Goal: Task Accomplishment & Management: Use online tool/utility

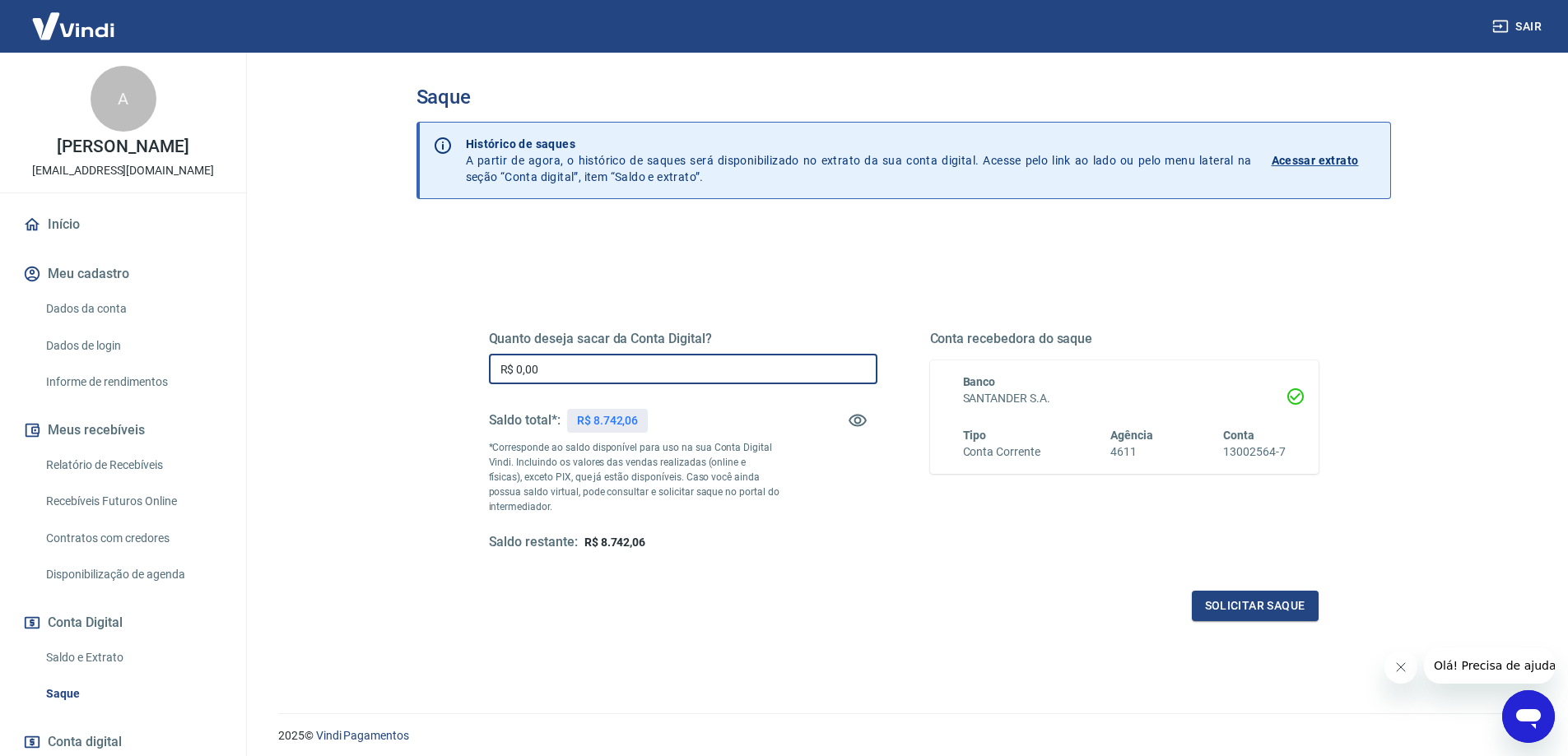
click at [663, 363] on input "R$ 0,00" at bounding box center [683, 368] width 389 height 30
type input "R$ 8.742,06"
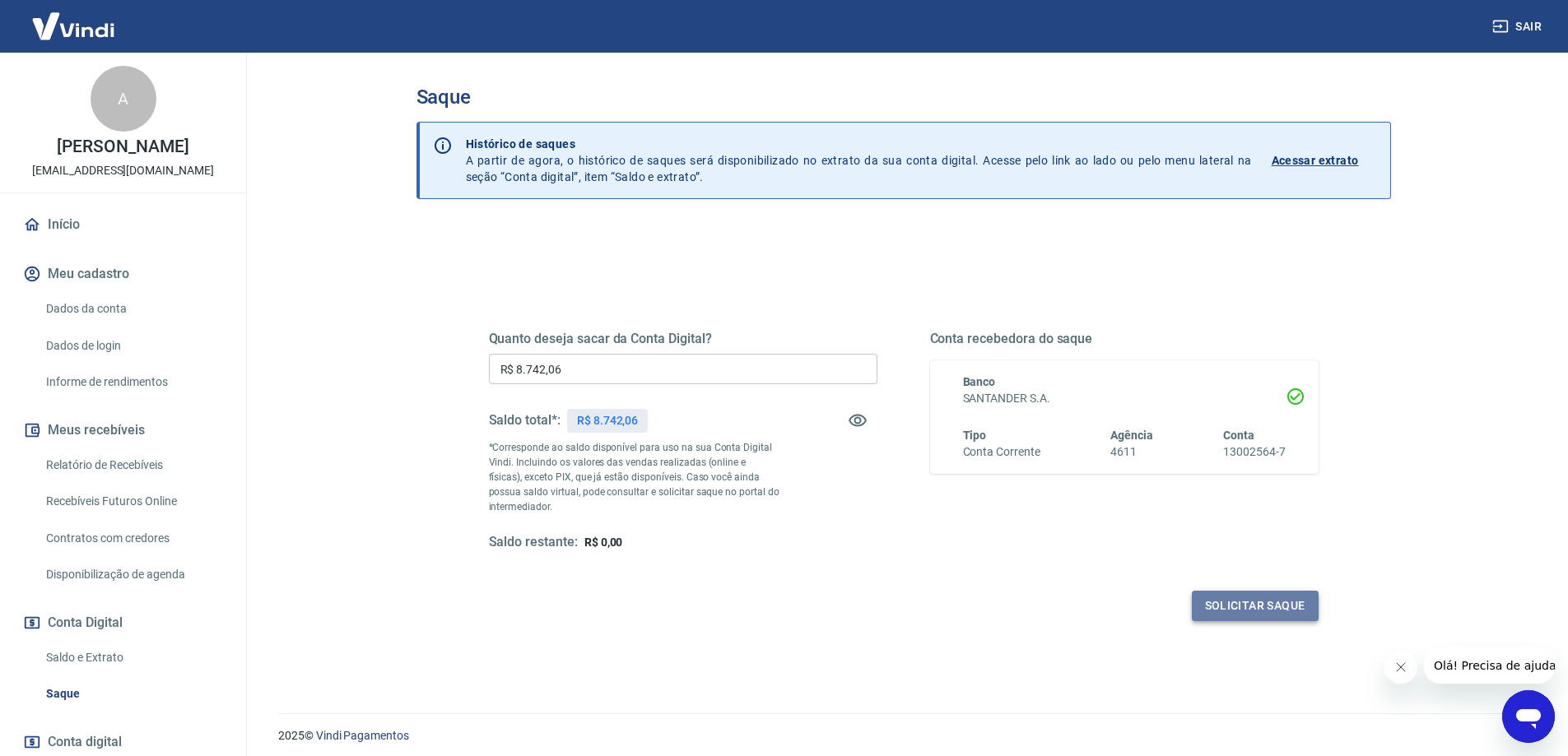
click at [1229, 608] on button "Solicitar saque" at bounding box center [1254, 605] width 126 height 30
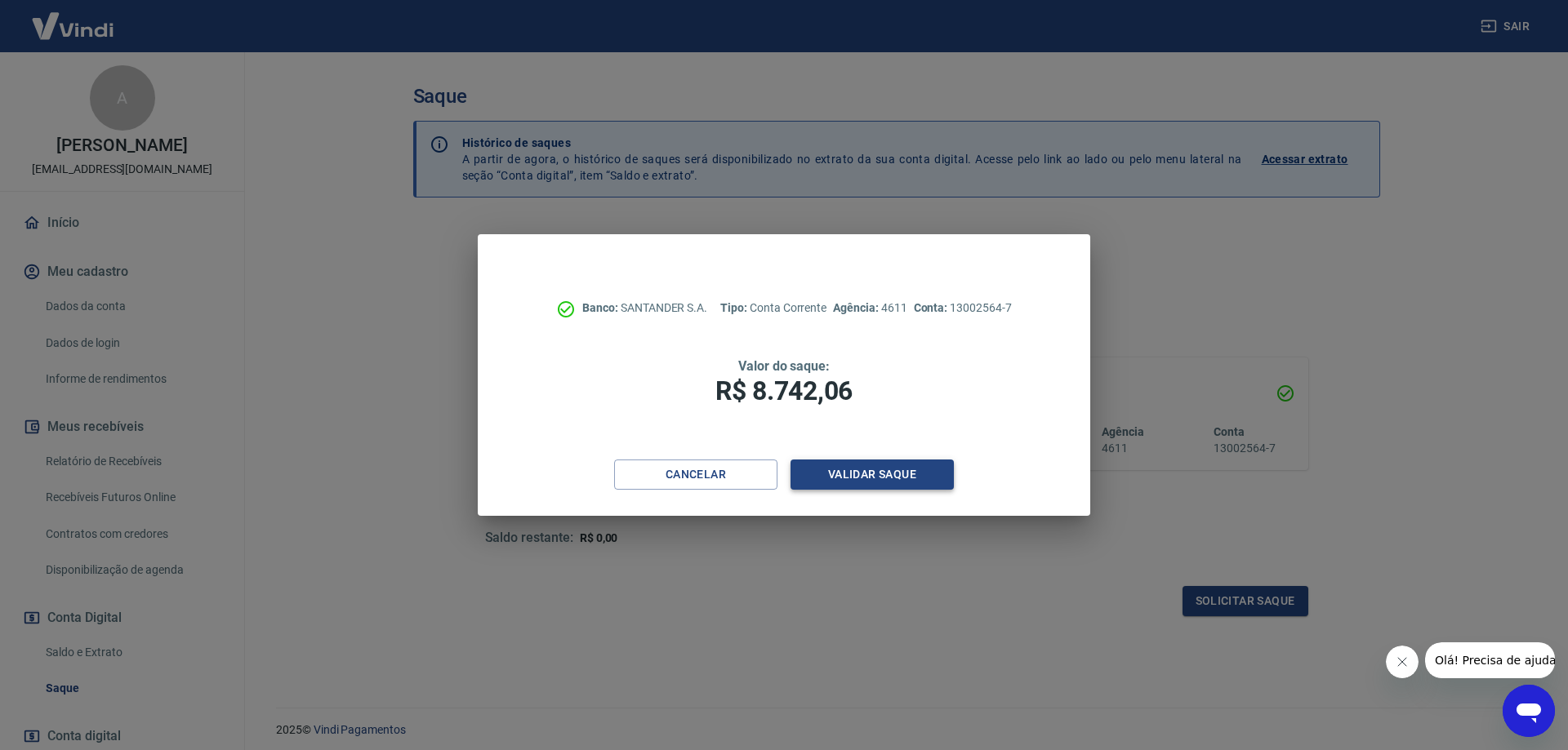
click at [855, 468] on button "Validar saque" at bounding box center [871, 474] width 163 height 30
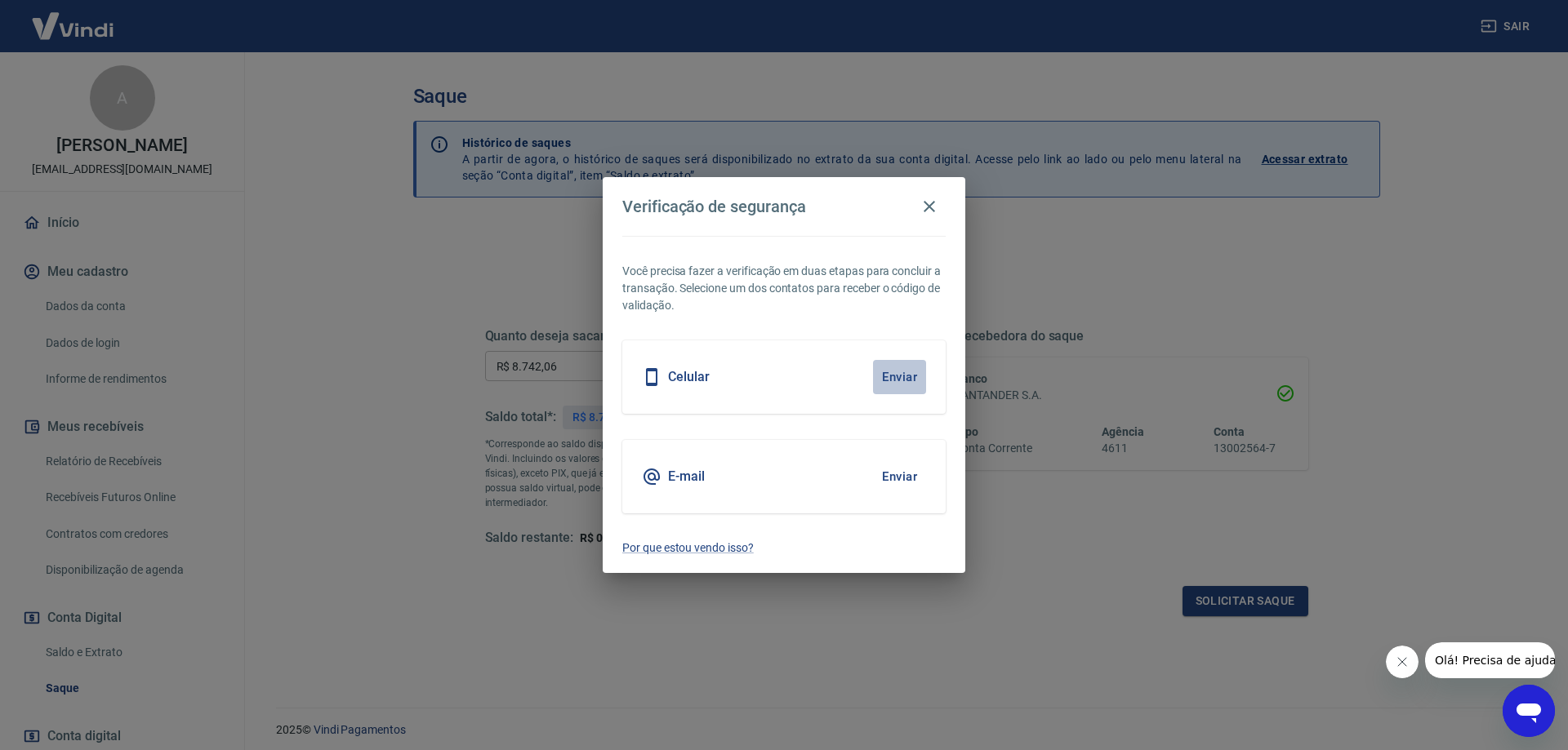
click at [904, 375] on button "Enviar" at bounding box center [900, 377] width 53 height 34
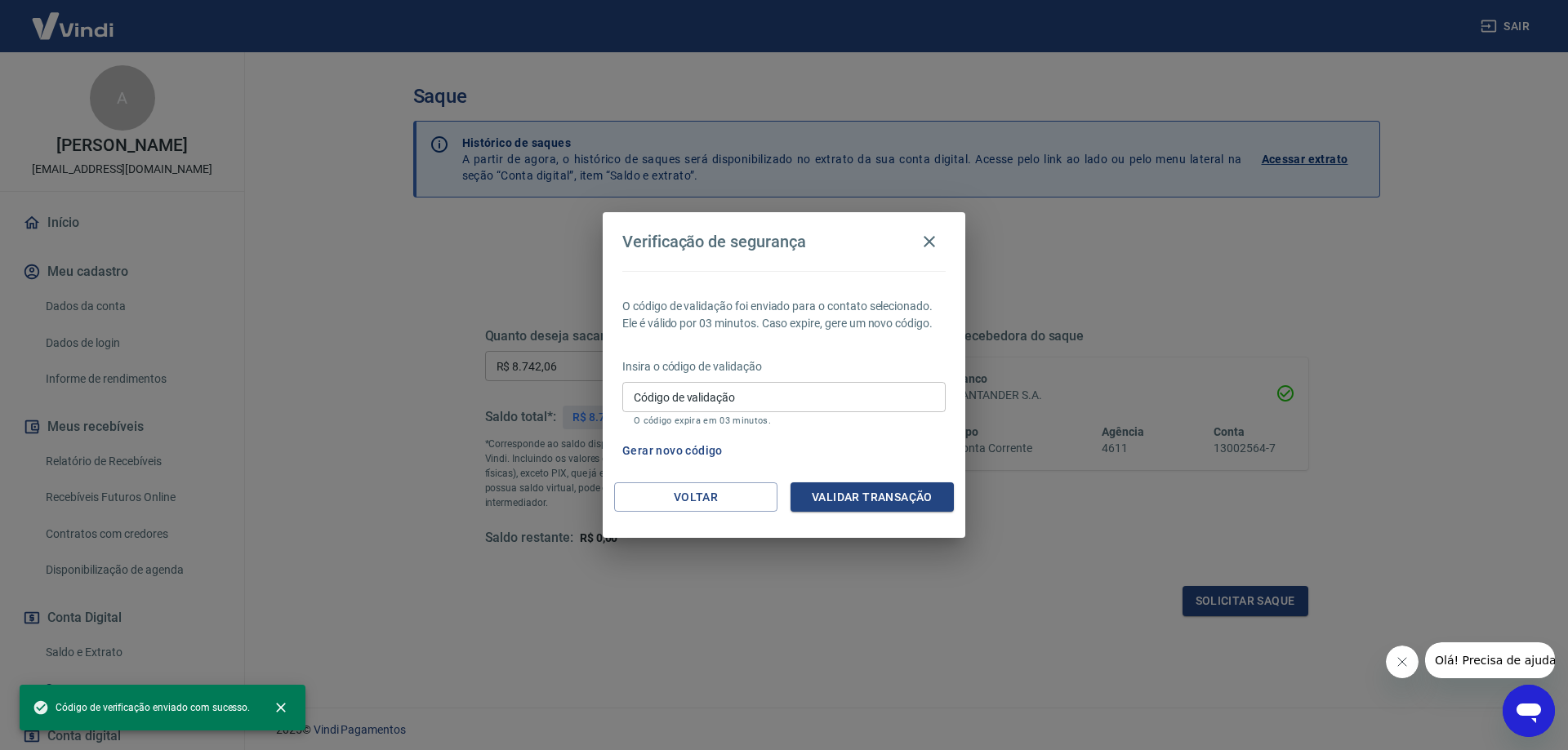
click at [776, 392] on input "Código de validação" at bounding box center [784, 397] width 324 height 30
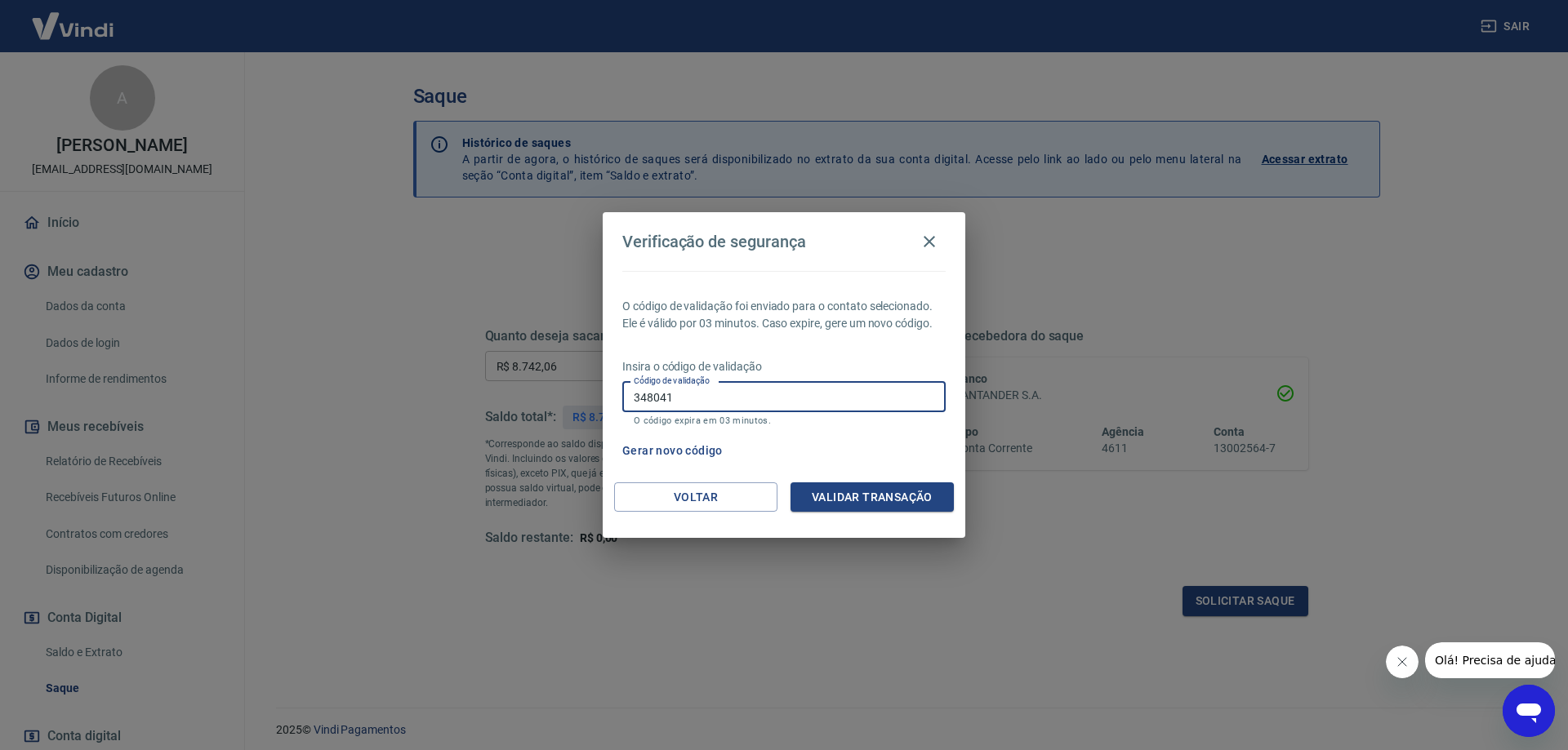
type input "348041"
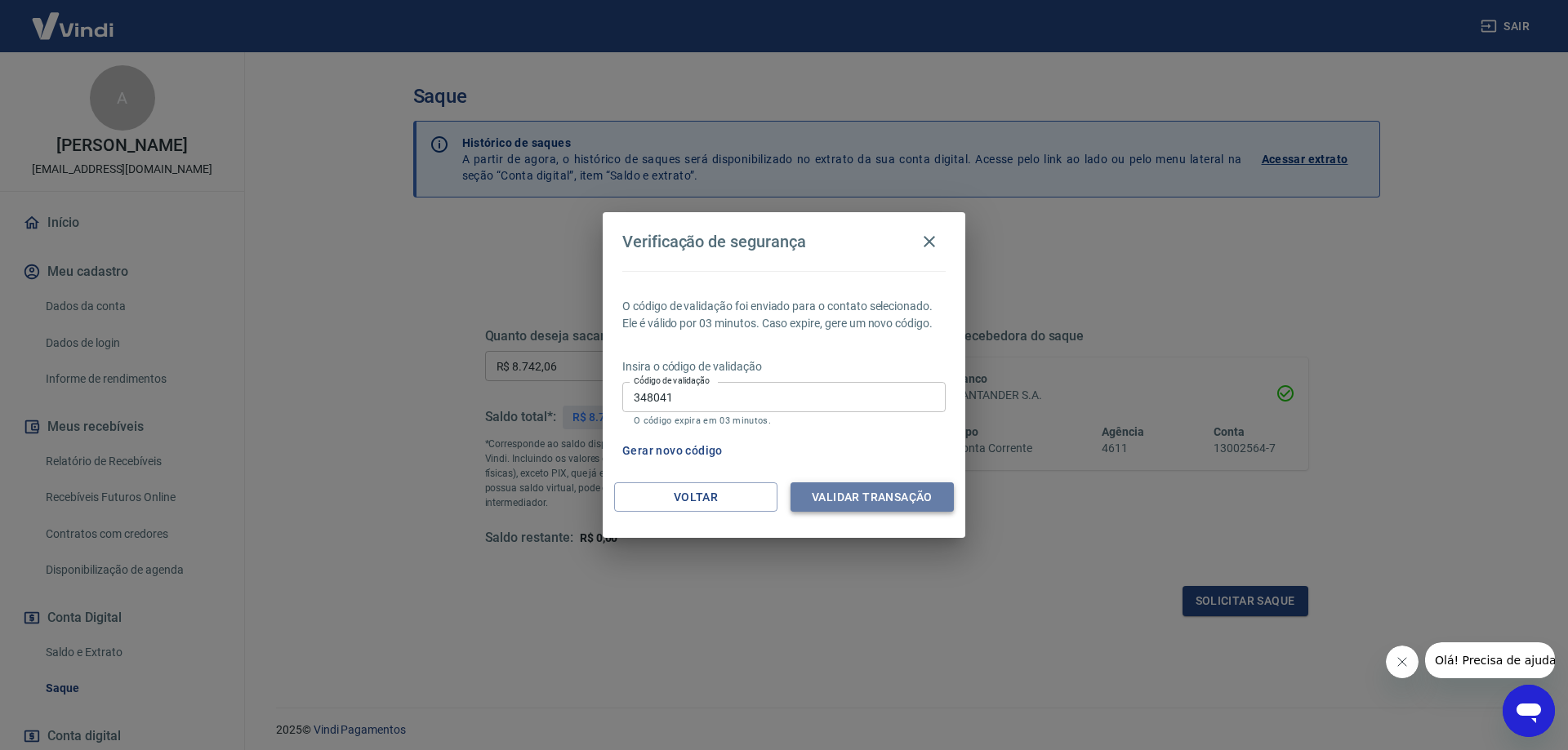
click at [819, 485] on button "Validar transação" at bounding box center [871, 497] width 163 height 30
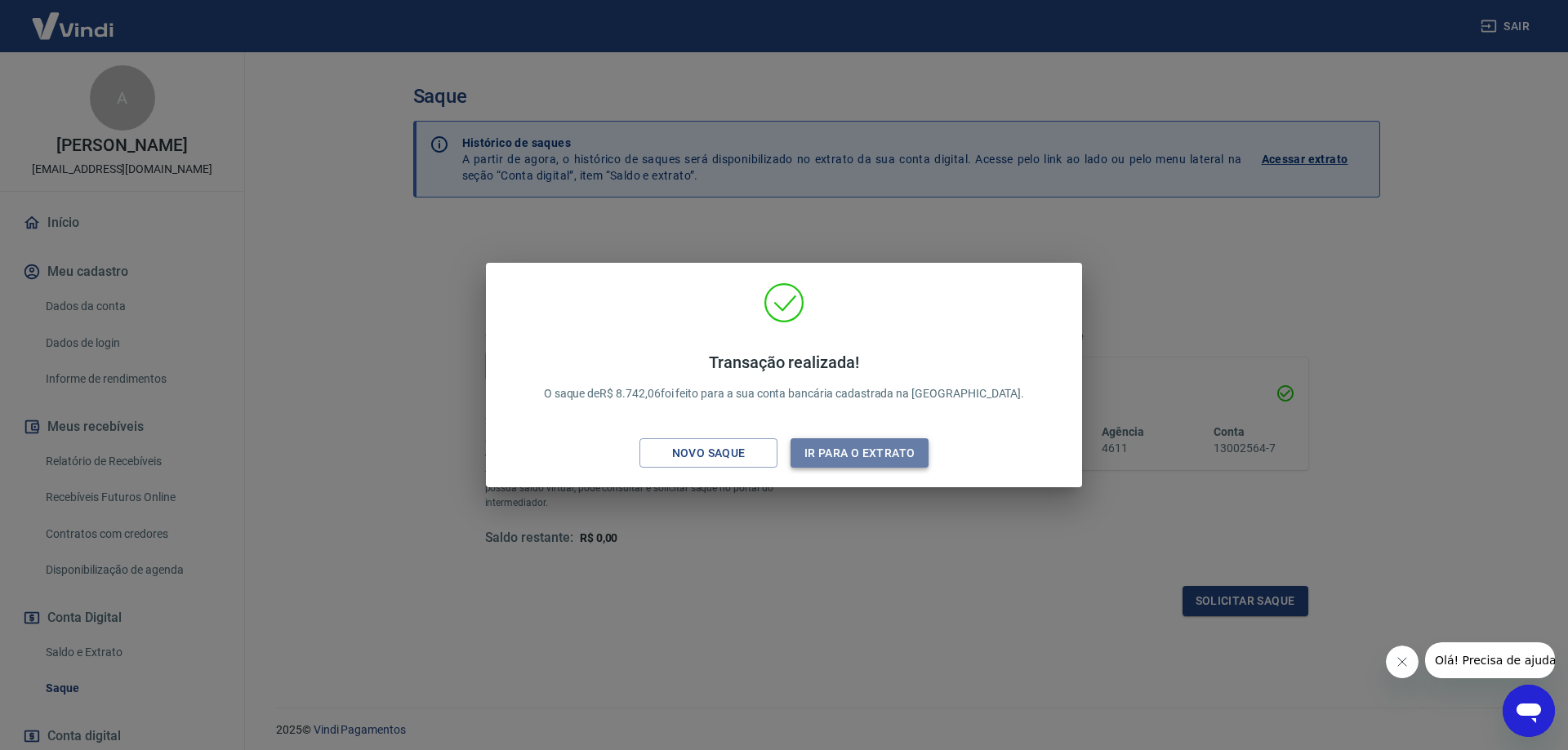
click at [831, 452] on button "Ir para o extrato" at bounding box center [860, 453] width 138 height 30
